Goal: Task Accomplishment & Management: Complete application form

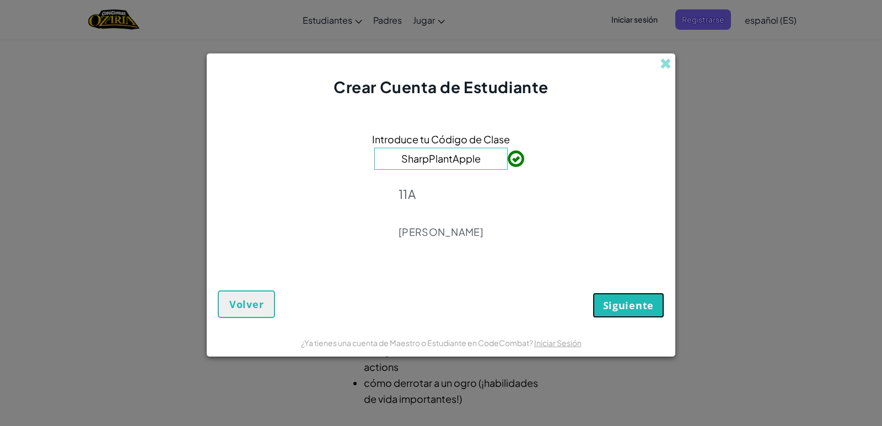
click at [626, 296] on button "Siguiente" at bounding box center [628, 305] width 72 height 25
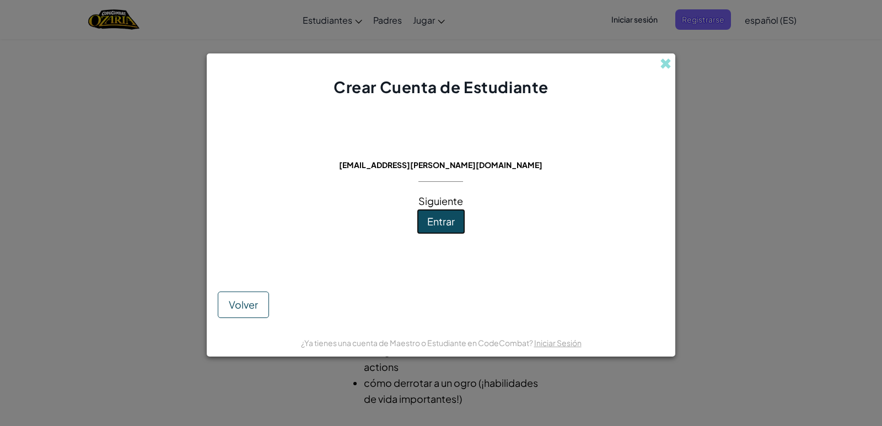
click at [445, 234] on button "Entrar" at bounding box center [441, 221] width 48 height 25
